Goal: Use online tool/utility: Utilize a website feature to perform a specific function

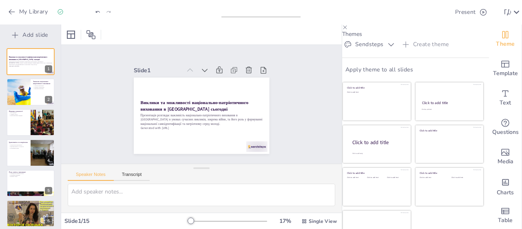
type input "Виклики та можливості національно-патріотичного виховання в [GEOGRAPHIC_DATA] с…"
click at [41, 92] on div at bounding box center [30, 92] width 49 height 28
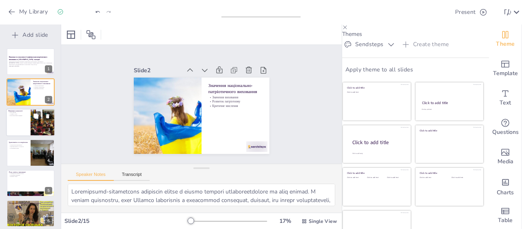
click at [23, 117] on div at bounding box center [30, 122] width 49 height 28
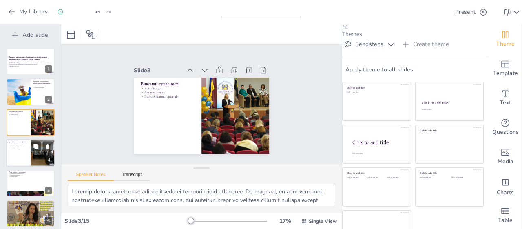
click at [26, 141] on div "Ідентичність та патріотизм" at bounding box center [19, 142] width 20 height 4
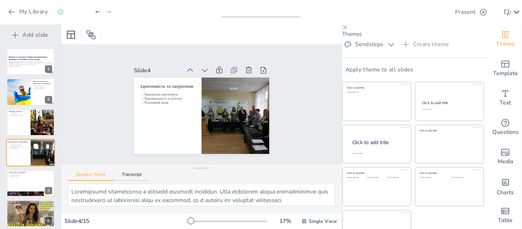
scroll to position [17, 0]
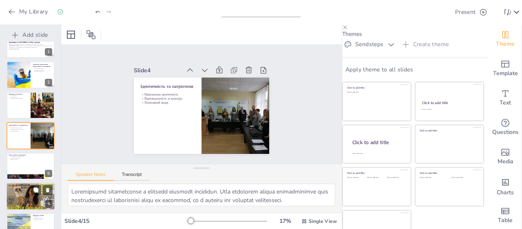
click at [33, 173] on div at bounding box center [31, 166] width 48 height 27
type textarea "Громадянська компетентність є ключовим аспектом освіти. Вона включає знання пра…"
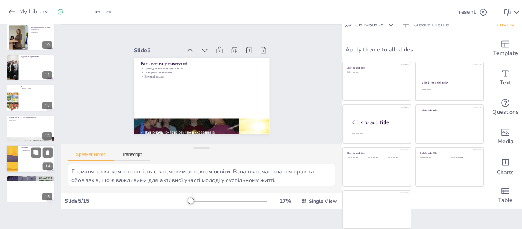
scroll to position [33, 0]
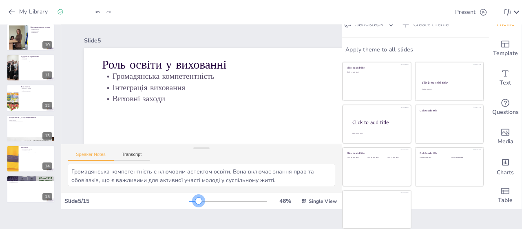
drag, startPoint x: 189, startPoint y: 187, endPoint x: 199, endPoint y: 190, distance: 10.5
click at [199, 197] on div at bounding box center [198, 200] width 7 height 7
click at [440, 13] on icon "Export to PowerPoint" at bounding box center [442, 12] width 5 height 6
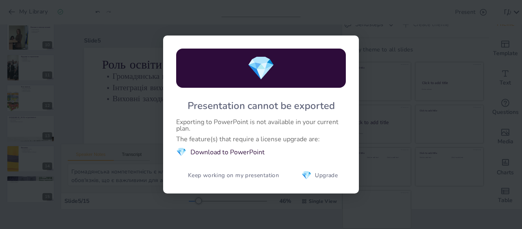
click at [453, 55] on div "💎 Presentation cannot be exported Exporting to PowerPoint is not available in y…" at bounding box center [261, 114] width 522 height 229
click at [378, 201] on div "💎 Presentation cannot be exported Exporting to PowerPoint is not available in y…" at bounding box center [261, 114] width 522 height 229
drag, startPoint x: 71, startPoint y: 172, endPoint x: 152, endPoint y: 120, distance: 96.4
click at [71, 173] on div "💎 Presentation cannot be exported Exporting to PowerPoint is not available in y…" at bounding box center [261, 114] width 522 height 229
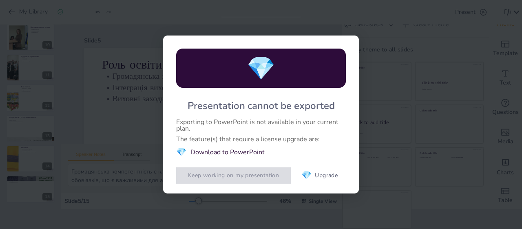
click at [233, 179] on button "Keep working on my presentation" at bounding box center [233, 175] width 115 height 16
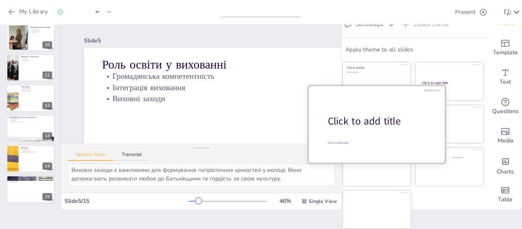
scroll to position [0, 0]
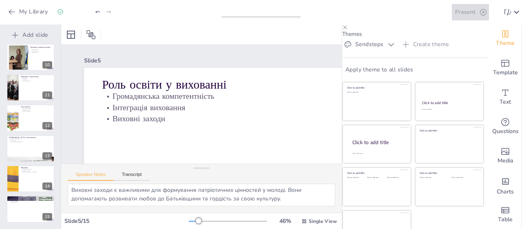
click at [453, 13] on button "Present" at bounding box center [470, 12] width 37 height 16
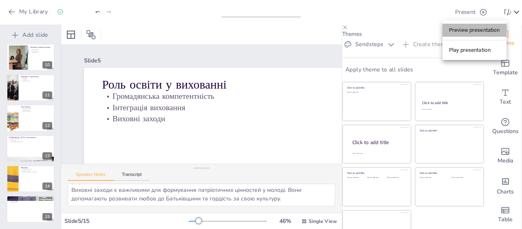
click at [467, 33] on li "Preview presentation" at bounding box center [475, 30] width 64 height 13
